Goal: Check status: Check status

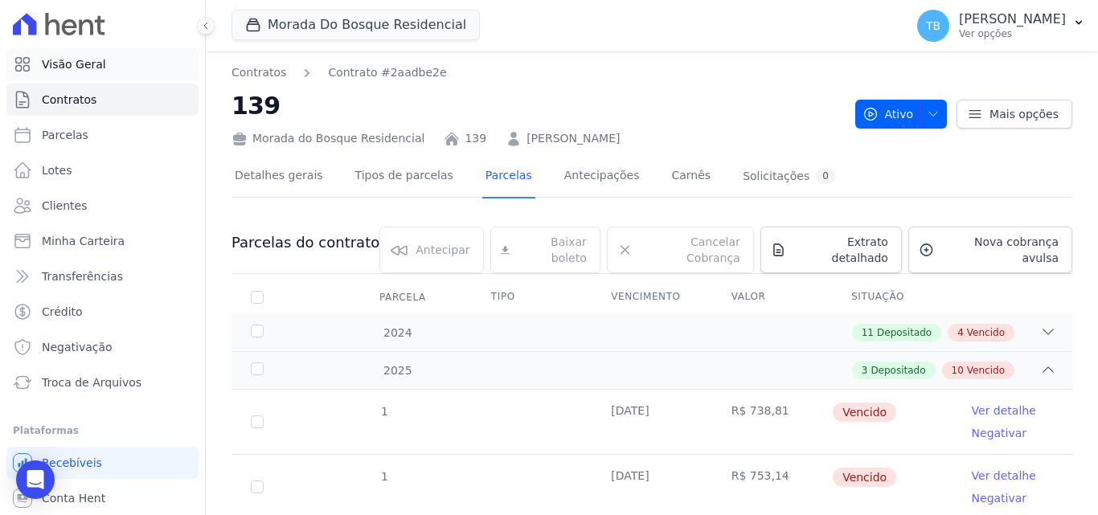
scroll to position [620, 0]
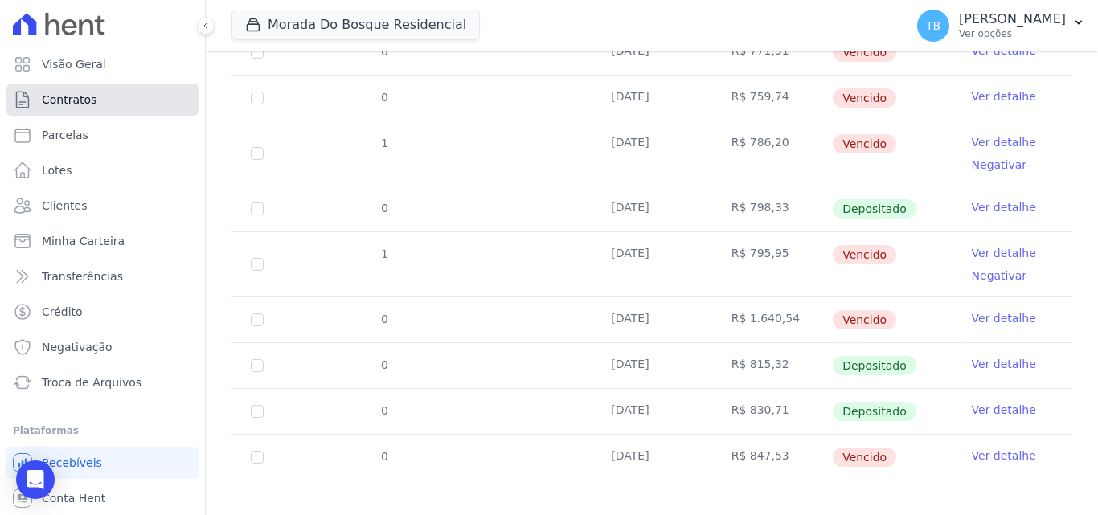
click at [91, 89] on link "Contratos" at bounding box center [102, 100] width 192 height 32
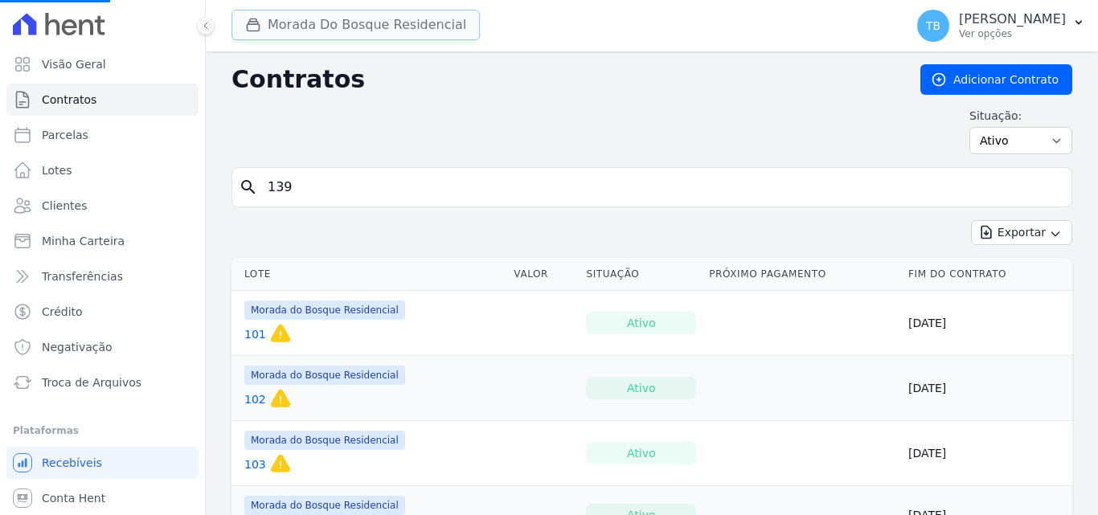
click at [322, 22] on button "Morada Do Bosque Residencial" at bounding box center [355, 25] width 248 height 31
click at [247, 122] on div "Situação: Ativo Todos Pausado Distratado Rascunho Expirado Encerrado" at bounding box center [651, 131] width 841 height 47
click at [288, 18] on button "Morada Do Bosque Residencial" at bounding box center [355, 25] width 248 height 31
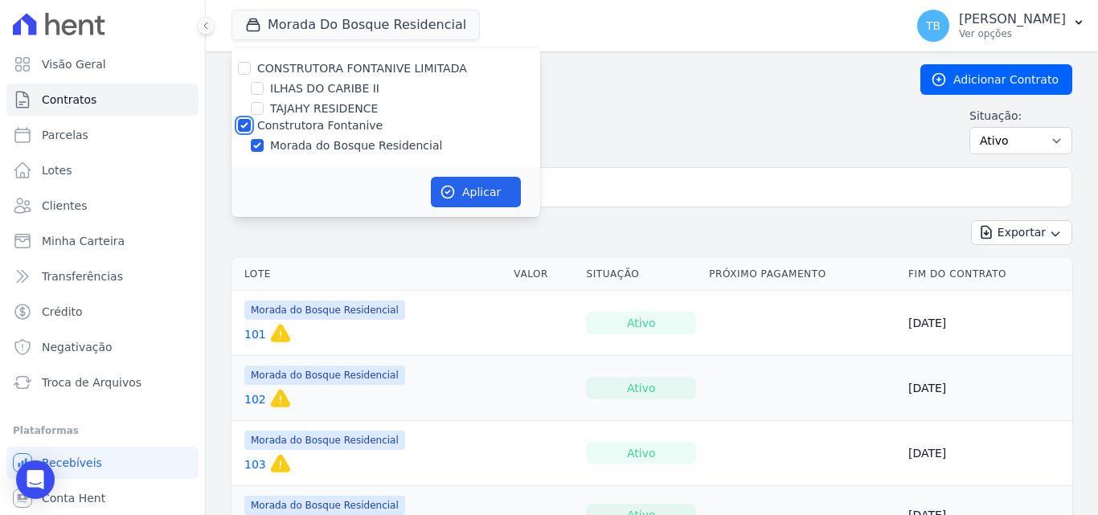
click at [243, 128] on input "Construtora Fontanive" at bounding box center [244, 125] width 13 height 13
checkbox input "false"
click at [260, 87] on input "ILHAS DO CARIBE II" at bounding box center [257, 88] width 13 height 13
checkbox input "true"
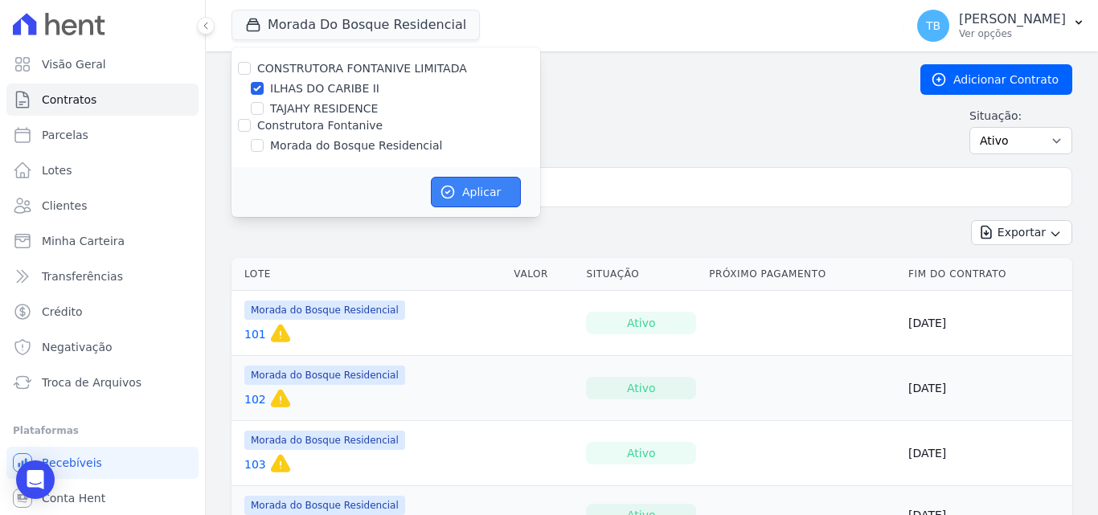
click at [459, 183] on button "Aplicar" at bounding box center [476, 192] width 90 height 31
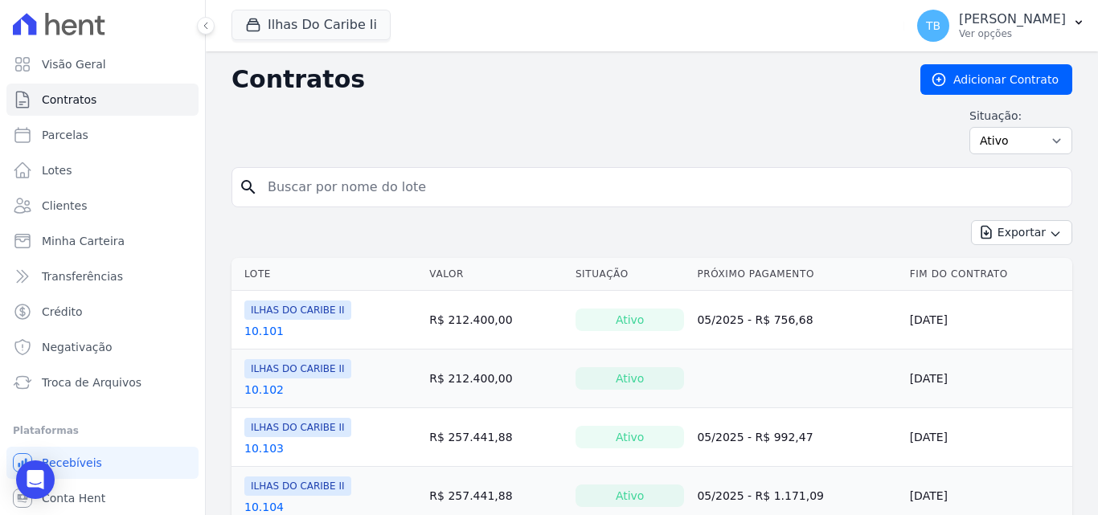
click at [357, 184] on input "search" at bounding box center [661, 187] width 807 height 32
type input "7.304"
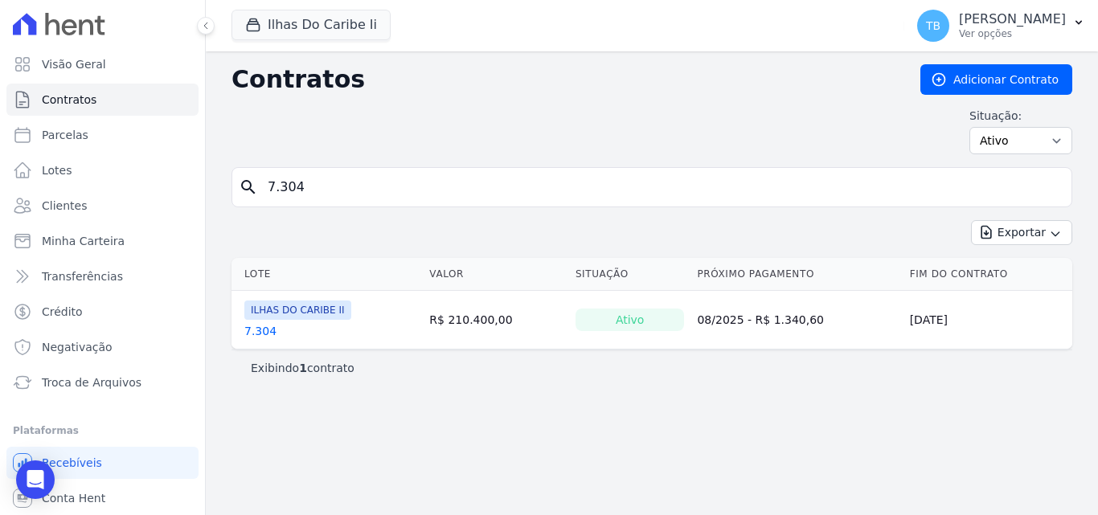
click at [261, 336] on link "7.304" at bounding box center [260, 331] width 32 height 16
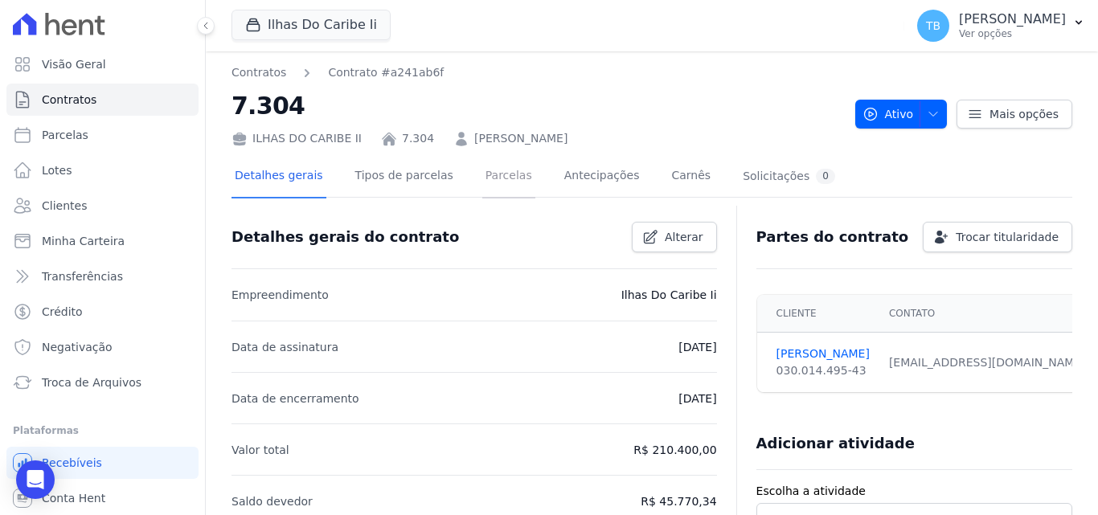
click at [487, 169] on link "Parcelas" at bounding box center [508, 177] width 53 height 43
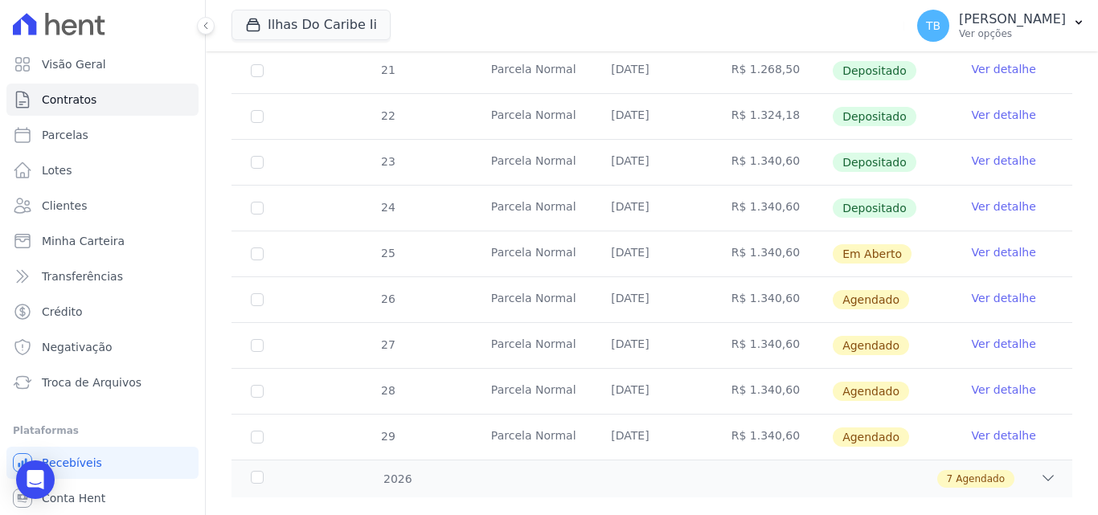
scroll to position [534, 0]
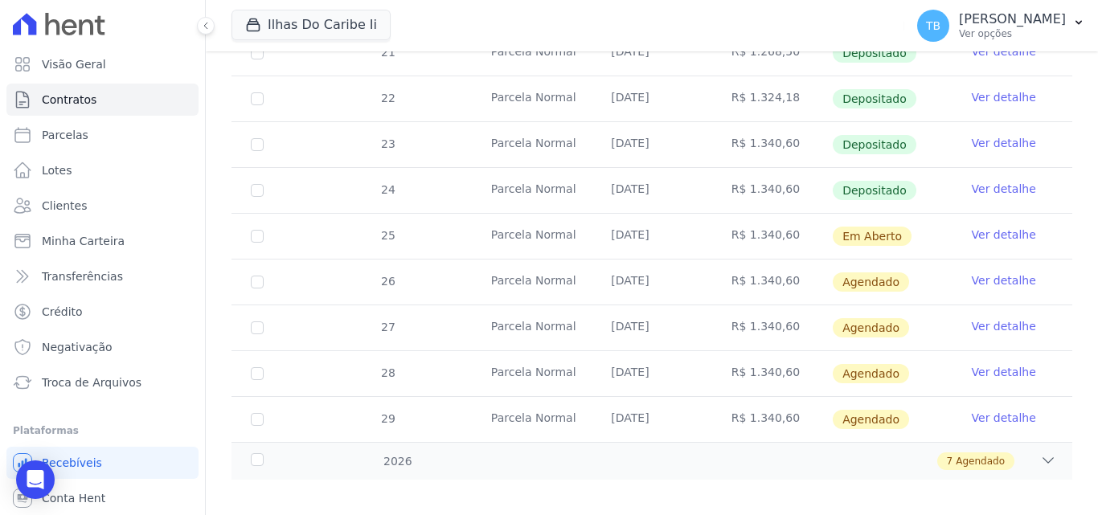
click at [976, 181] on link "Ver detalhe" at bounding box center [1004, 189] width 64 height 16
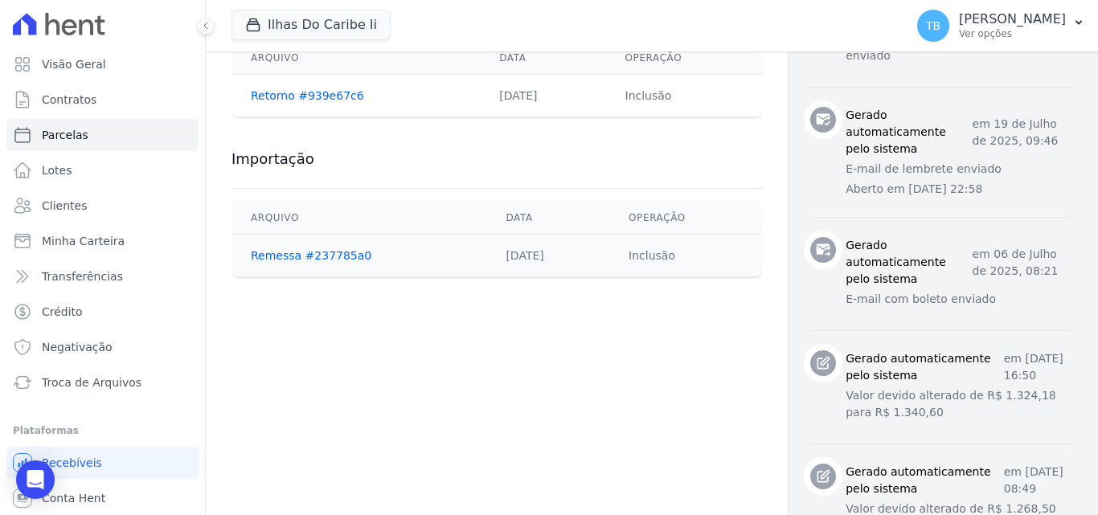
scroll to position [698, 0]
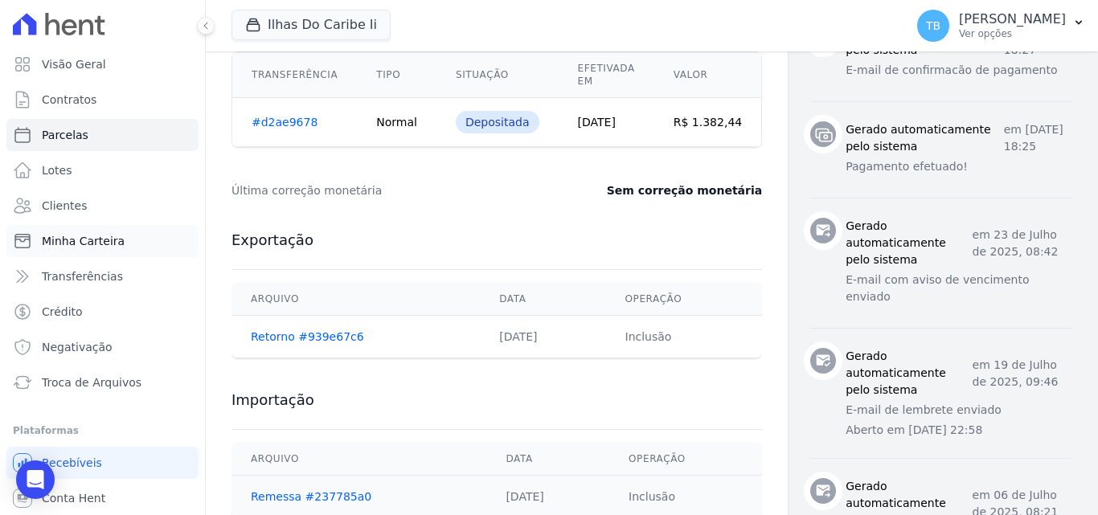
click at [95, 239] on span "Minha Carteira" at bounding box center [83, 241] width 83 height 16
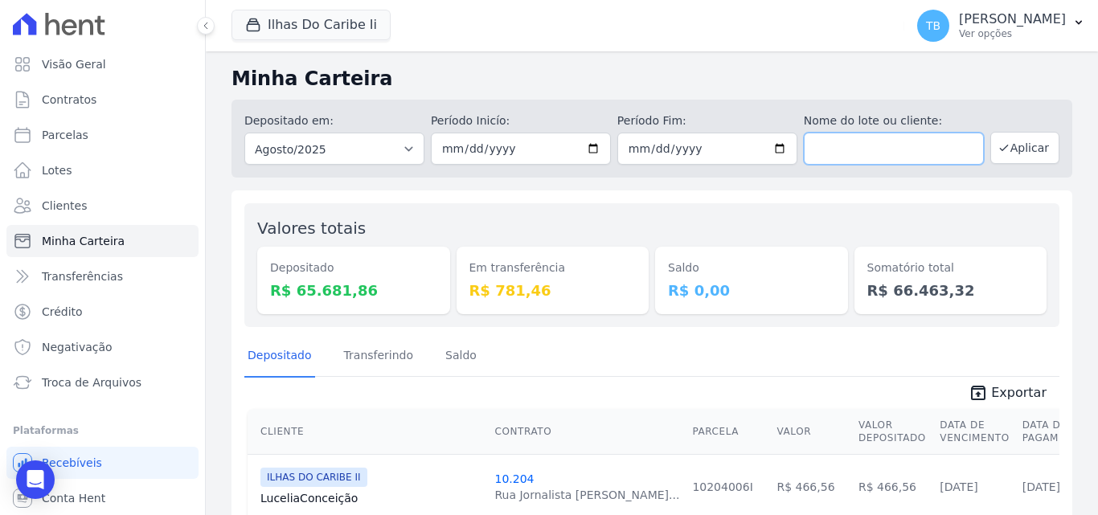
click at [859, 150] on input "text" at bounding box center [894, 149] width 180 height 32
type input "maurina ba"
click at [1017, 156] on button "Aplicar" at bounding box center [1024, 148] width 69 height 32
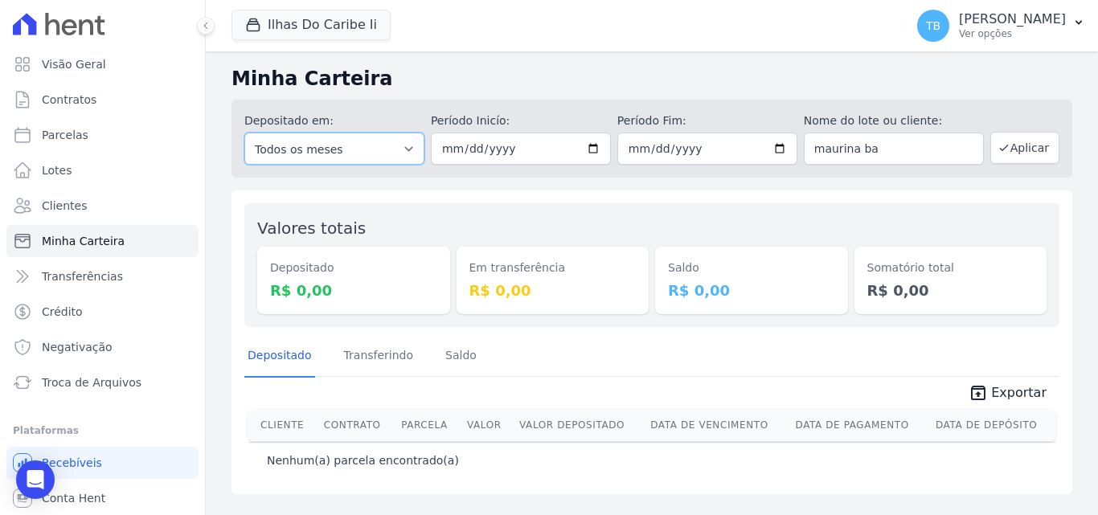
click at [301, 144] on select "Todos os meses Agosto/2022 Setembro/2022 Outubro/2022 Novembro/2022 Dezembro/20…" at bounding box center [334, 149] width 180 height 32
click at [443, 149] on input "[DATE]" at bounding box center [521, 149] width 180 height 32
type input "[DATE]"
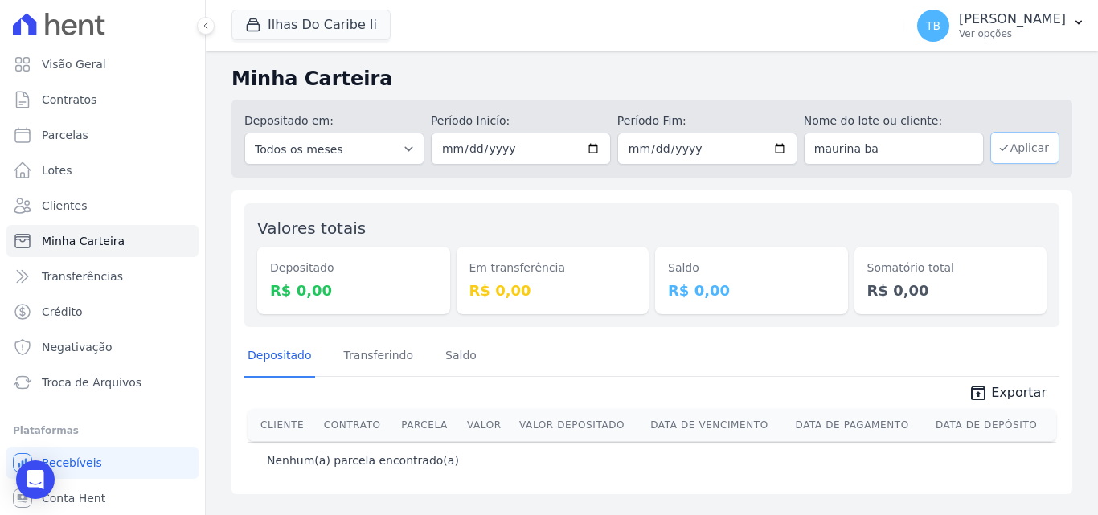
click at [1036, 148] on button "Aplicar" at bounding box center [1024, 148] width 69 height 32
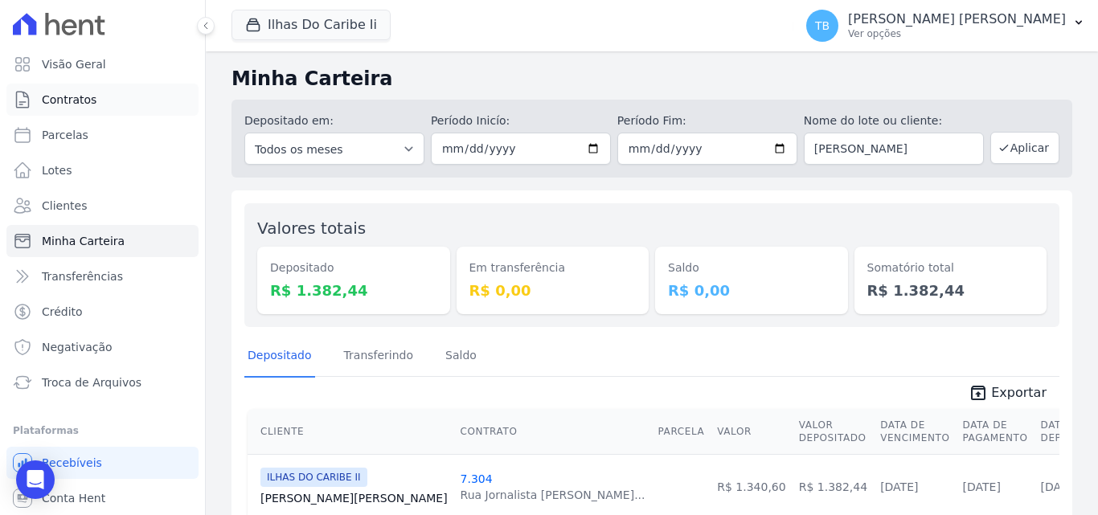
click at [80, 95] on span "Contratos" at bounding box center [69, 100] width 55 height 16
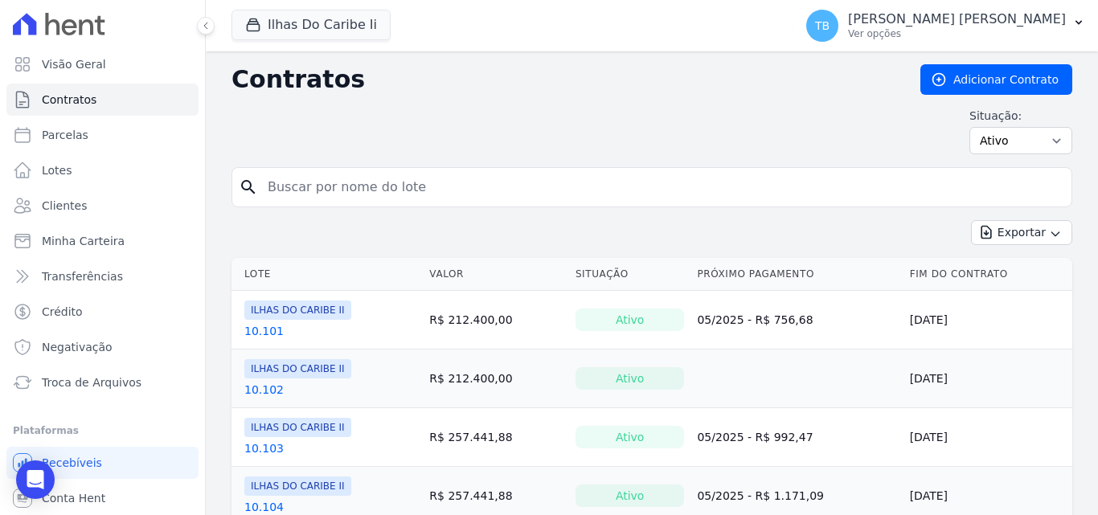
click at [342, 187] on input "search" at bounding box center [661, 187] width 807 height 32
type input "7.304"
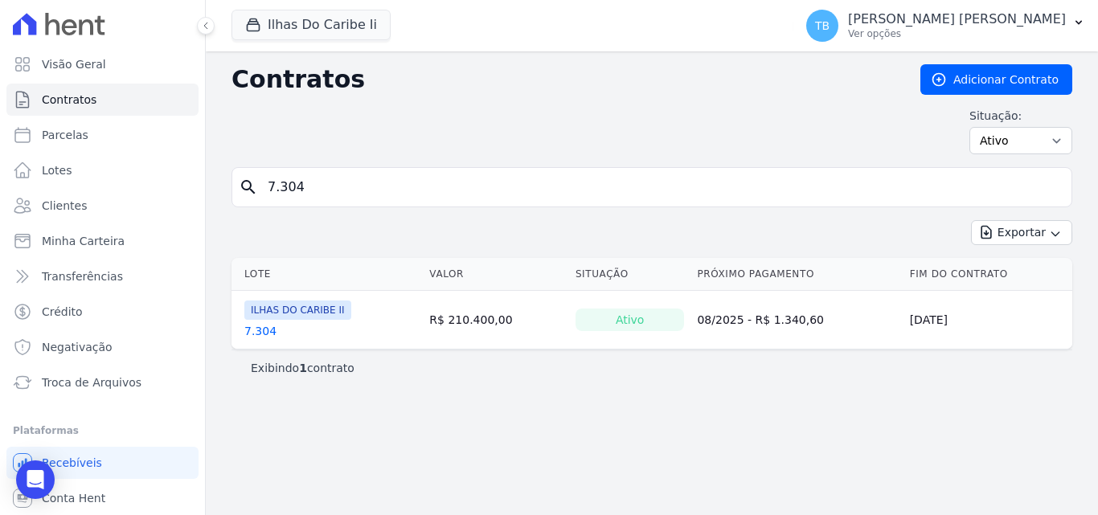
click at [258, 332] on link "7.304" at bounding box center [260, 331] width 32 height 16
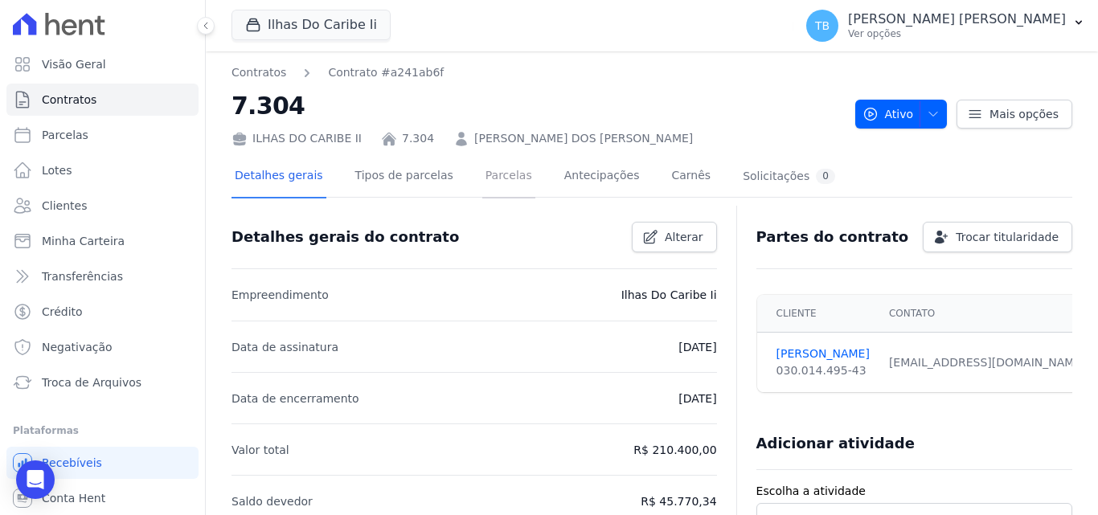
click at [489, 177] on link "Parcelas" at bounding box center [508, 177] width 53 height 43
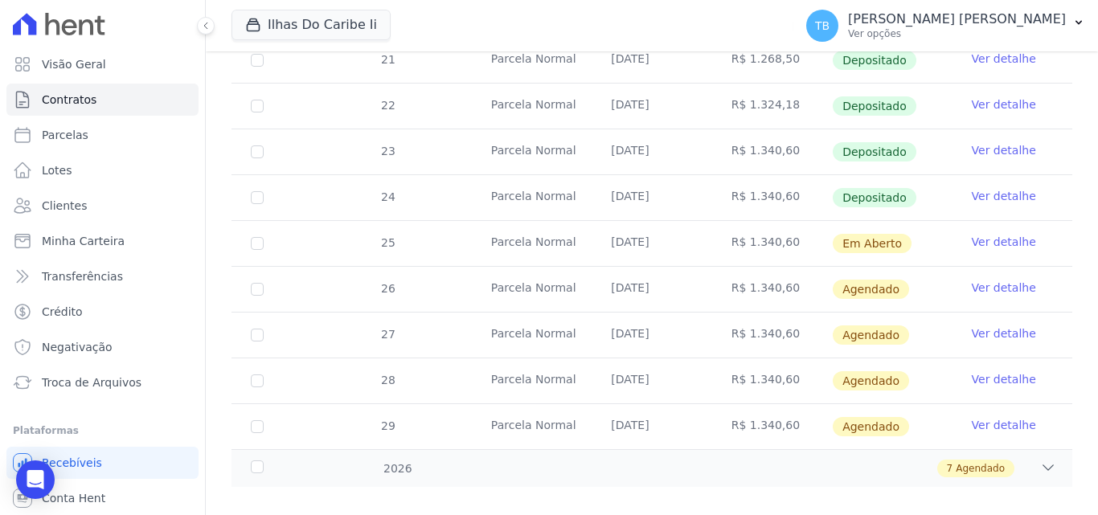
scroll to position [534, 0]
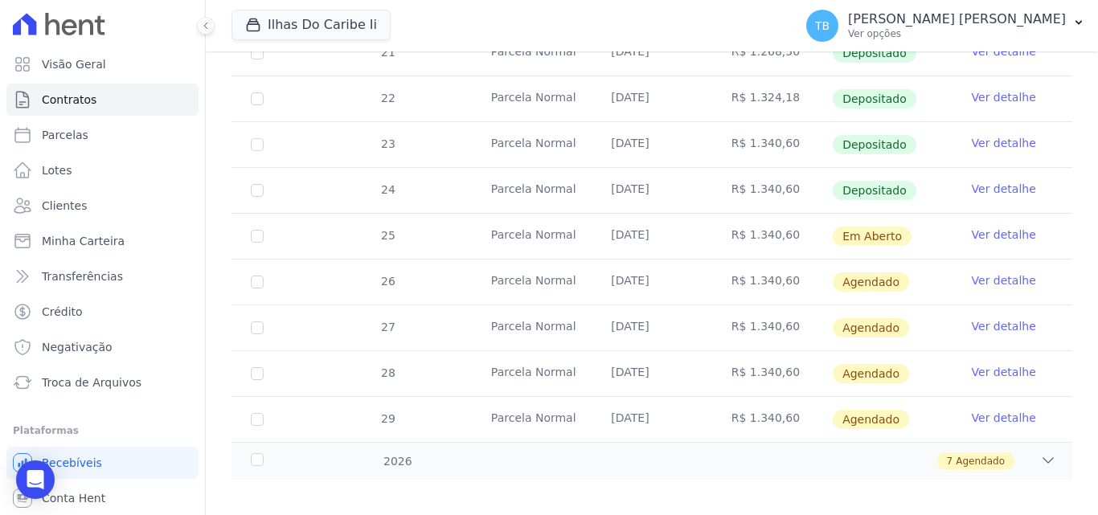
click at [972, 181] on link "Ver detalhe" at bounding box center [1004, 189] width 64 height 16
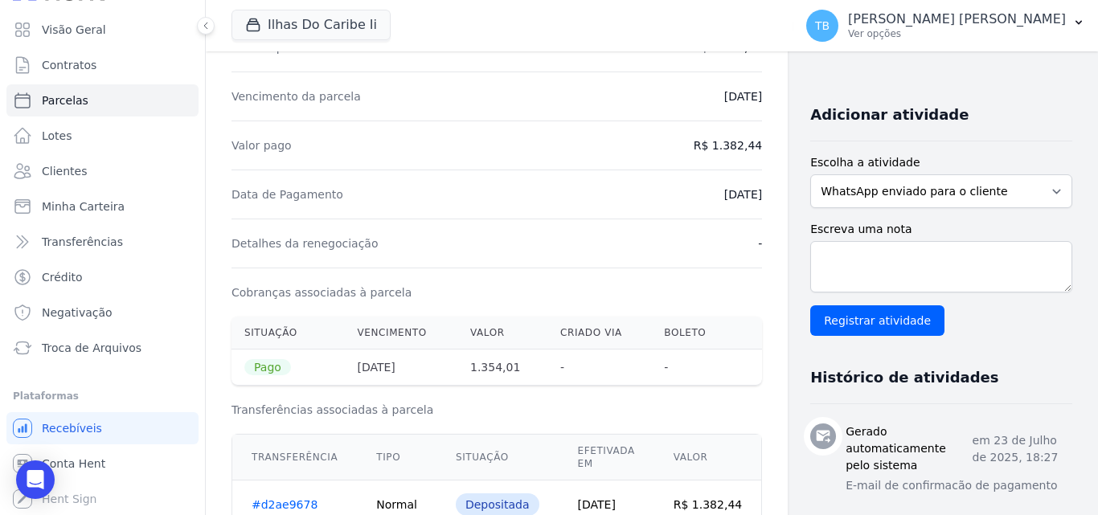
scroll to position [241, 0]
